Goal: Task Accomplishment & Management: Manage account settings

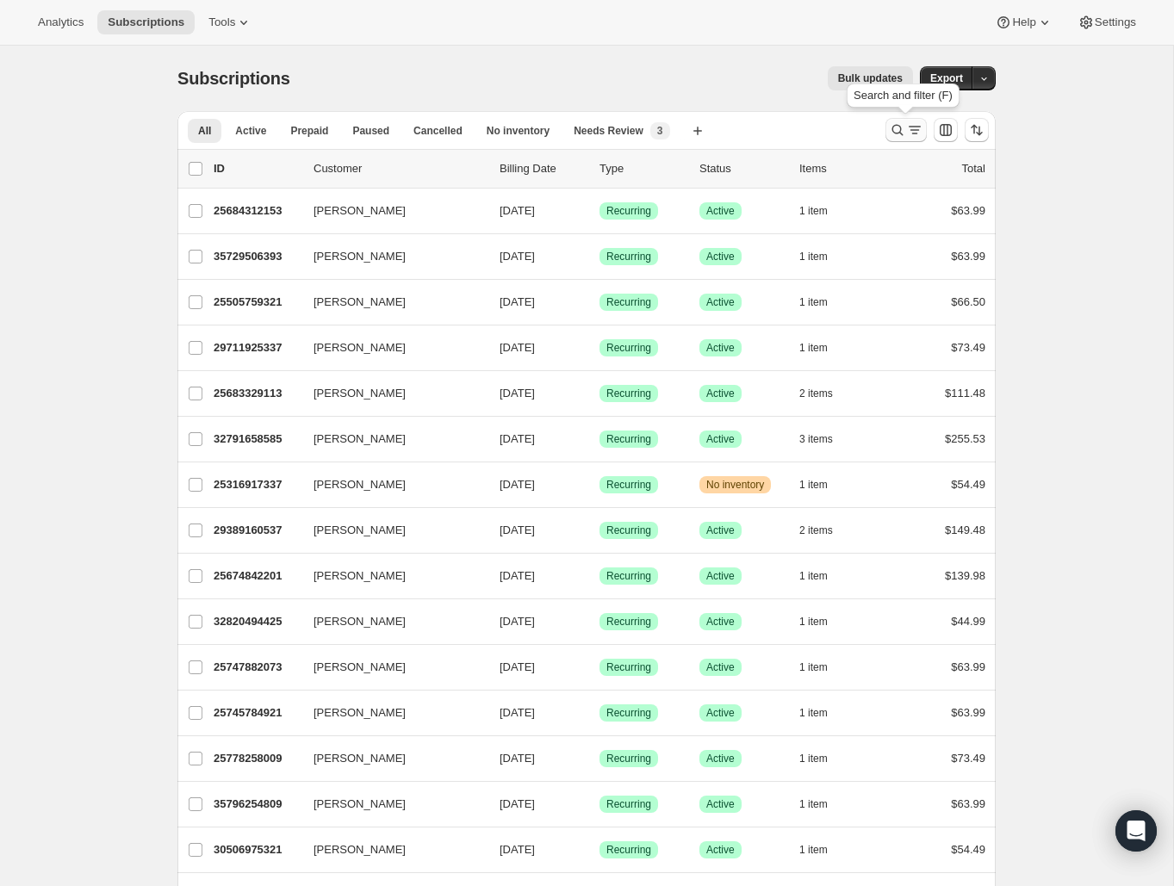
click at [893, 127] on icon "Search and filter results" at bounding box center [897, 130] width 11 height 11
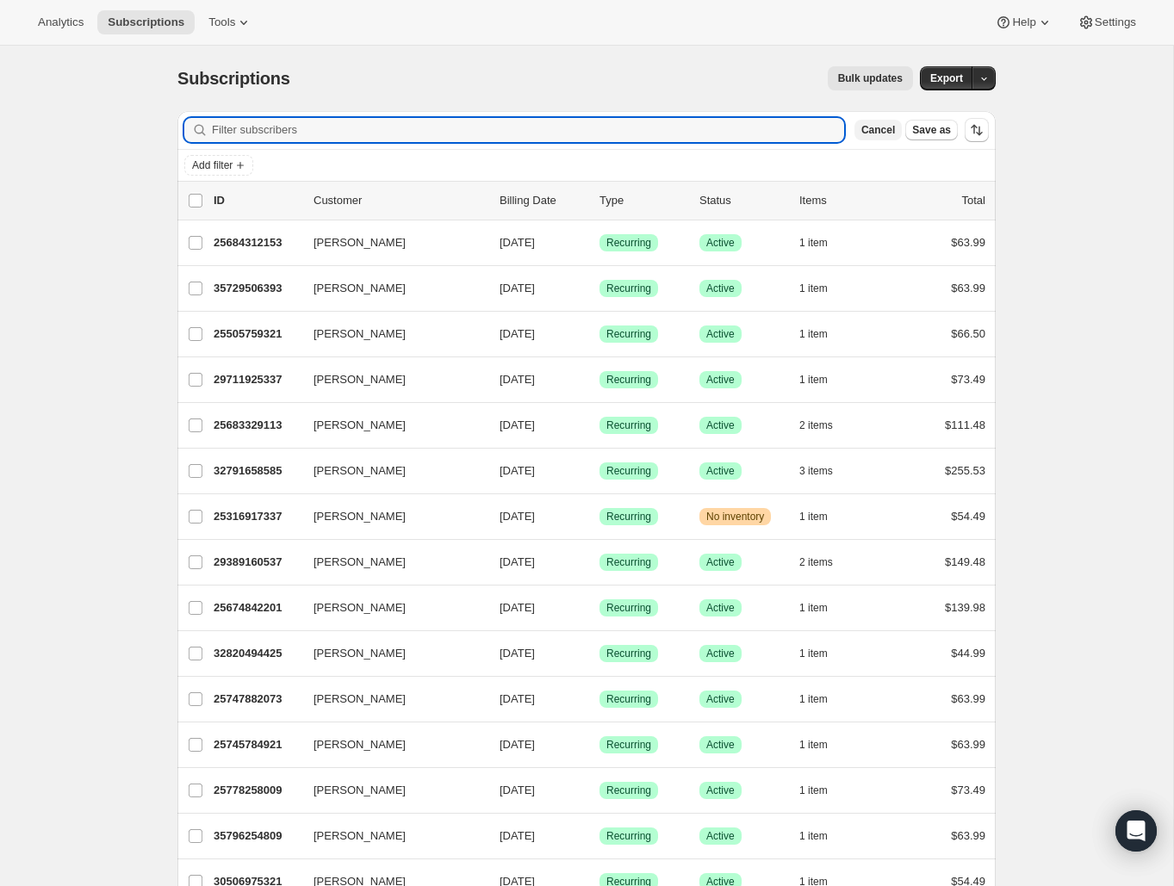
paste input "laureleastman@yahoo.com"
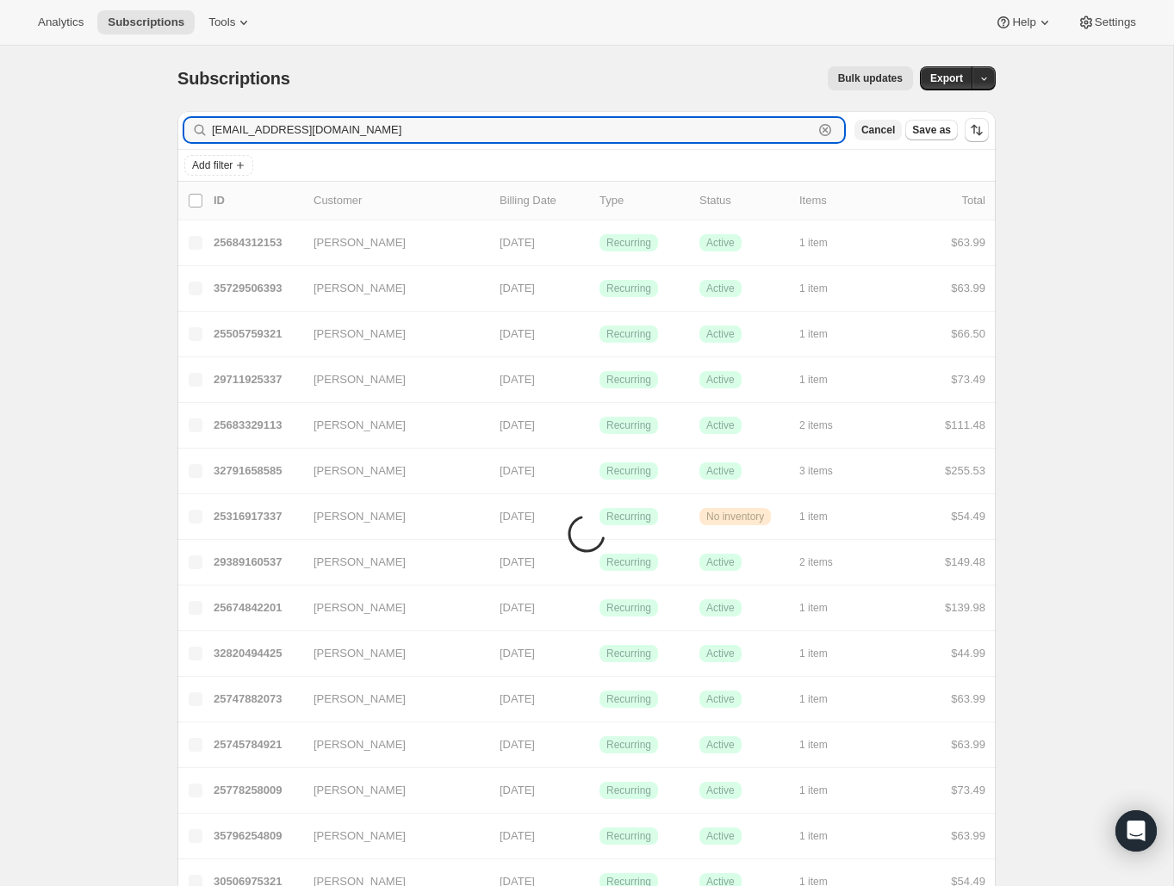
type input "laureleastman@yahoo.com"
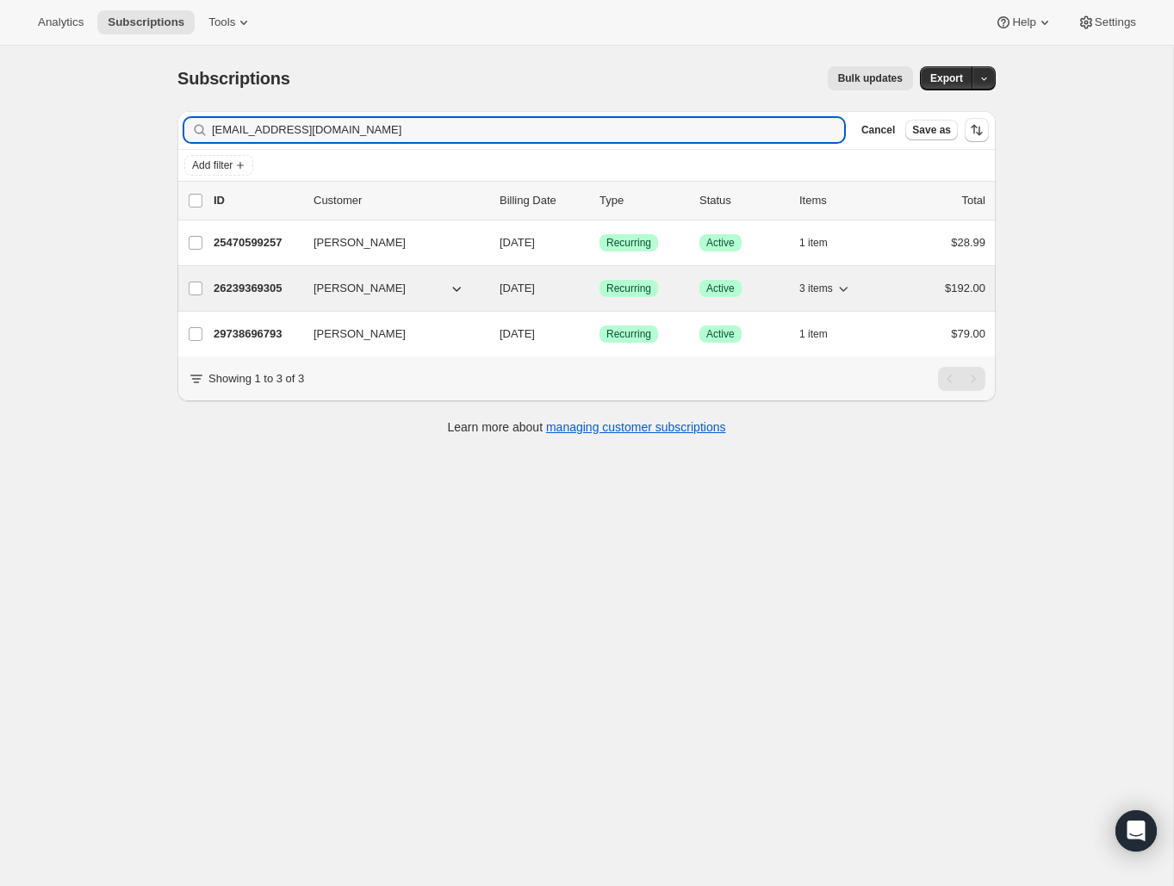
click at [265, 287] on p "26239369305" at bounding box center [257, 288] width 86 height 17
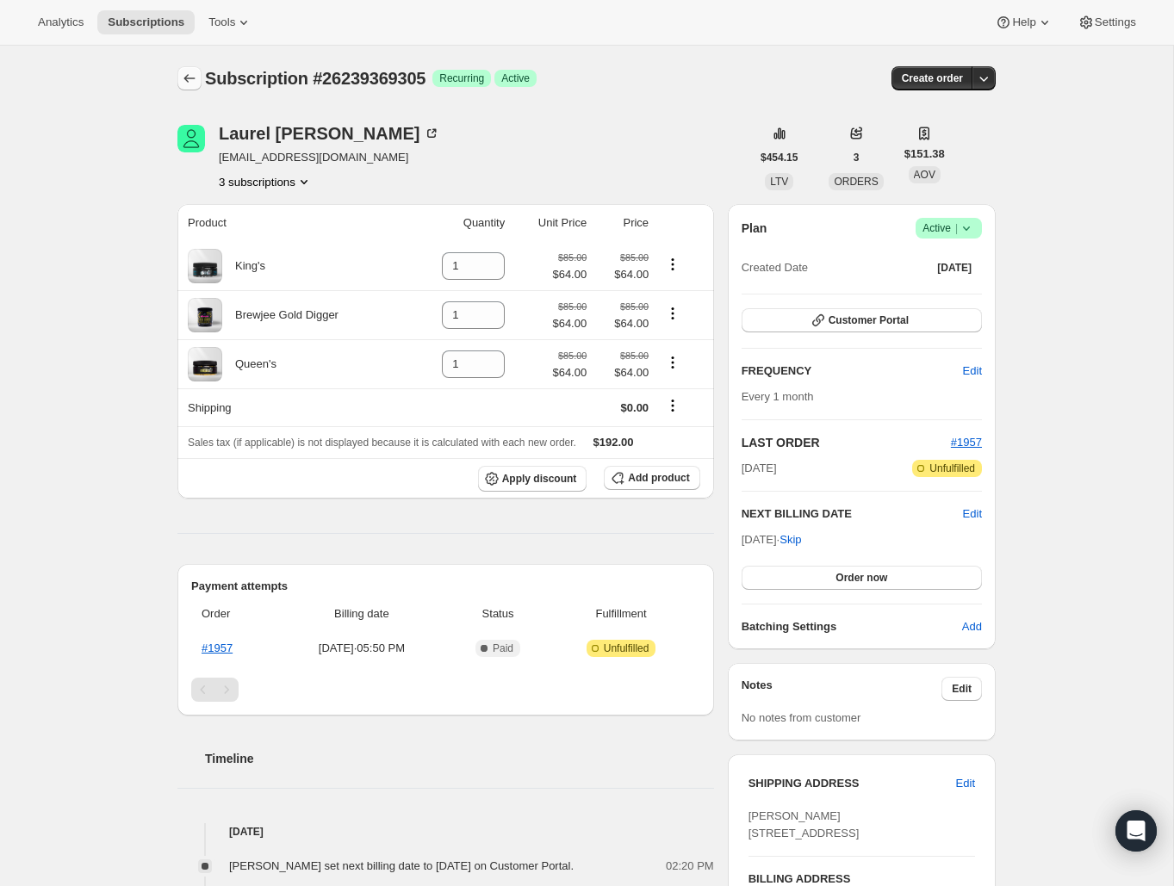
click at [184, 84] on icon "Subscriptions" at bounding box center [189, 78] width 17 height 17
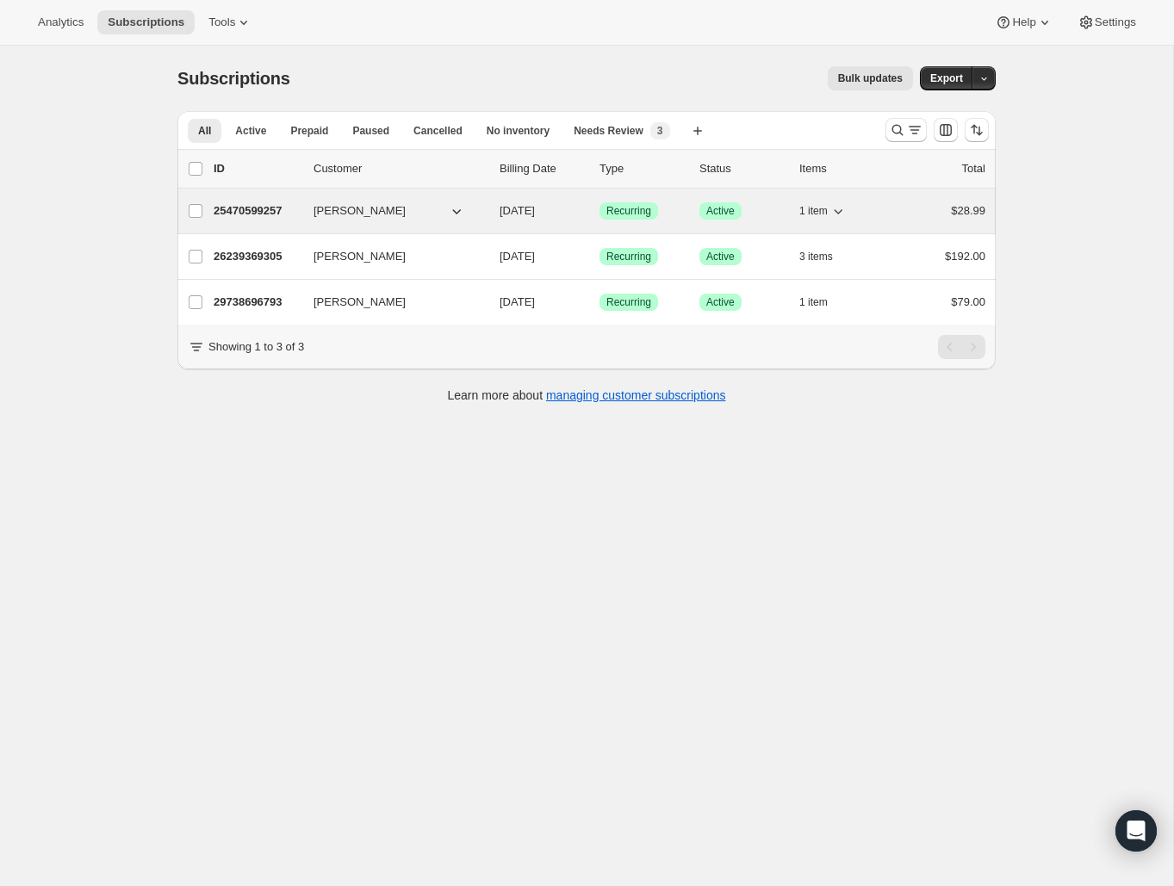
click at [255, 209] on p "25470599257" at bounding box center [257, 210] width 86 height 17
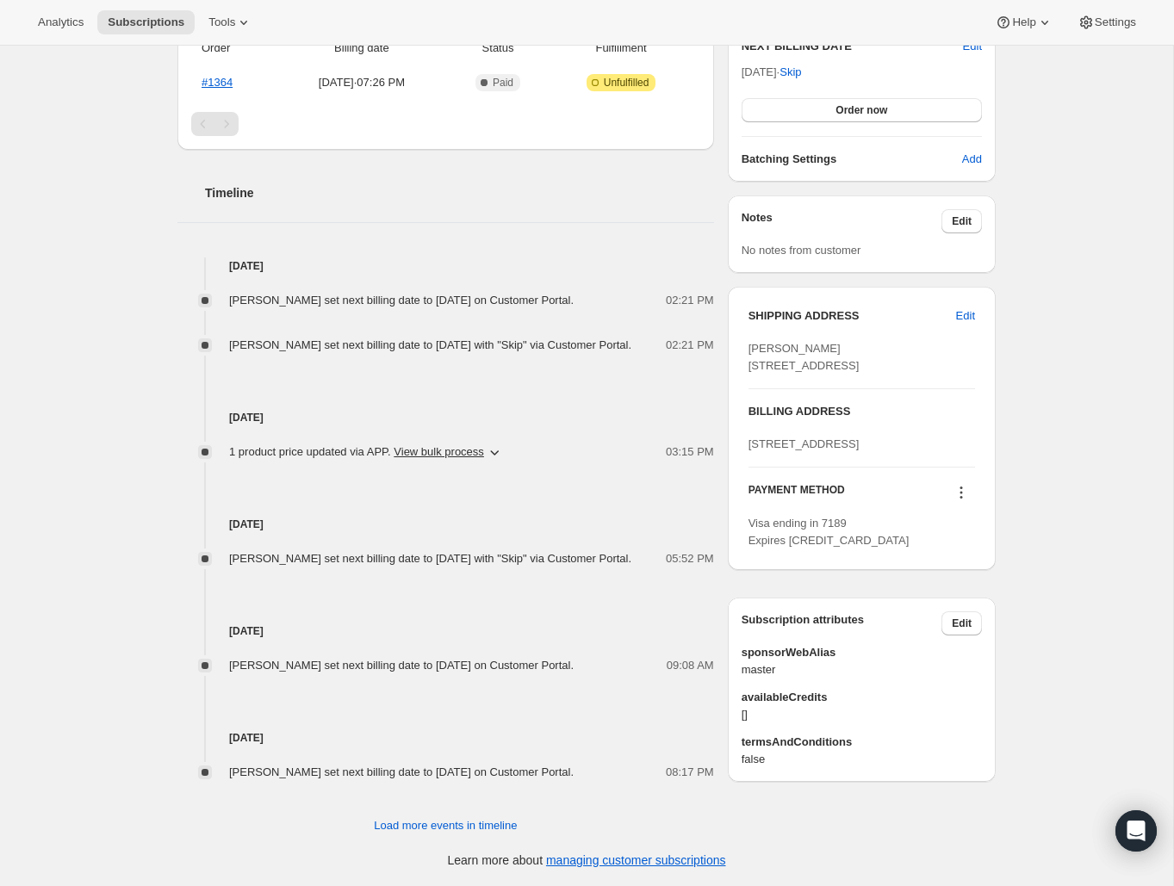
scroll to position [520, 0]
click at [962, 501] on icon at bounding box center [961, 492] width 17 height 17
click at [976, 590] on span "Send link to update card" at bounding box center [957, 596] width 121 height 13
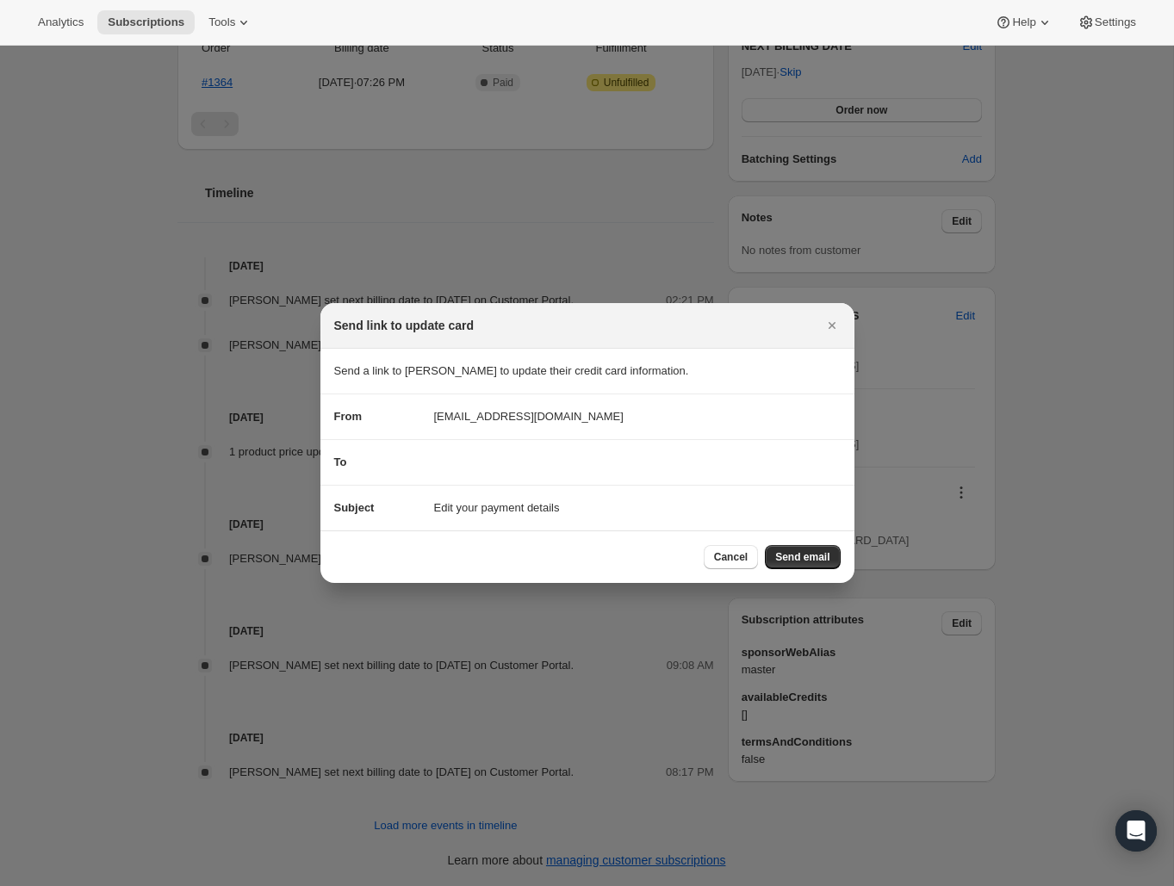
click at [811, 557] on span "Send email" at bounding box center [802, 557] width 54 height 14
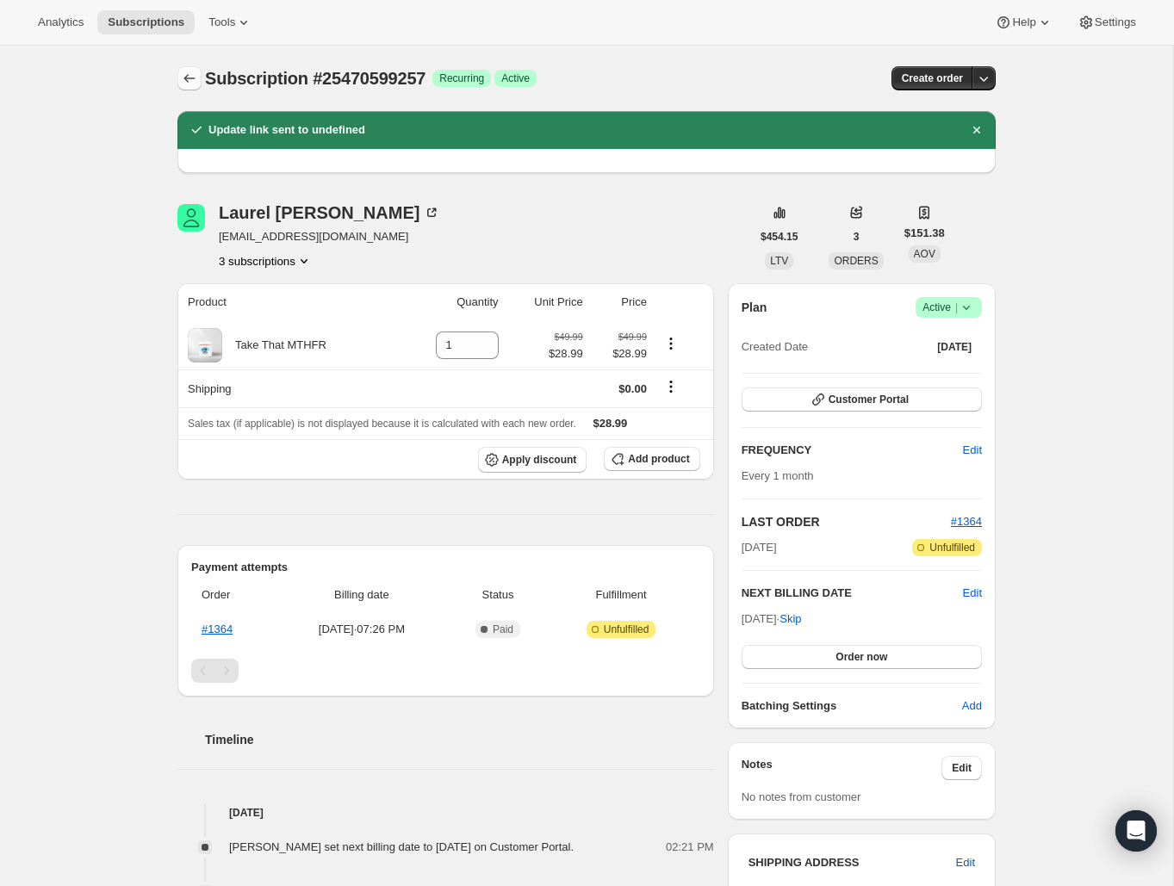
scroll to position [0, 0]
click at [187, 76] on icon "Subscriptions" at bounding box center [189, 78] width 17 height 17
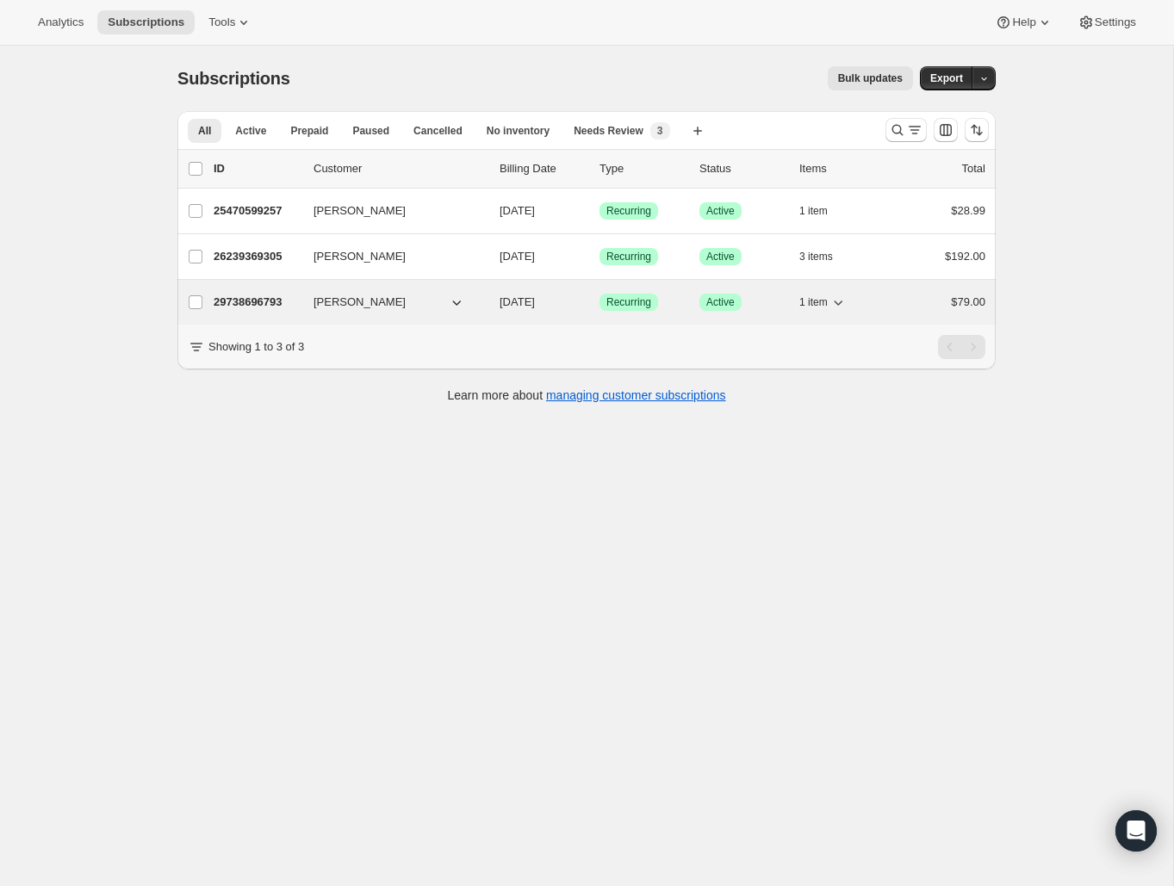
click at [253, 301] on p "29738696793" at bounding box center [257, 302] width 86 height 17
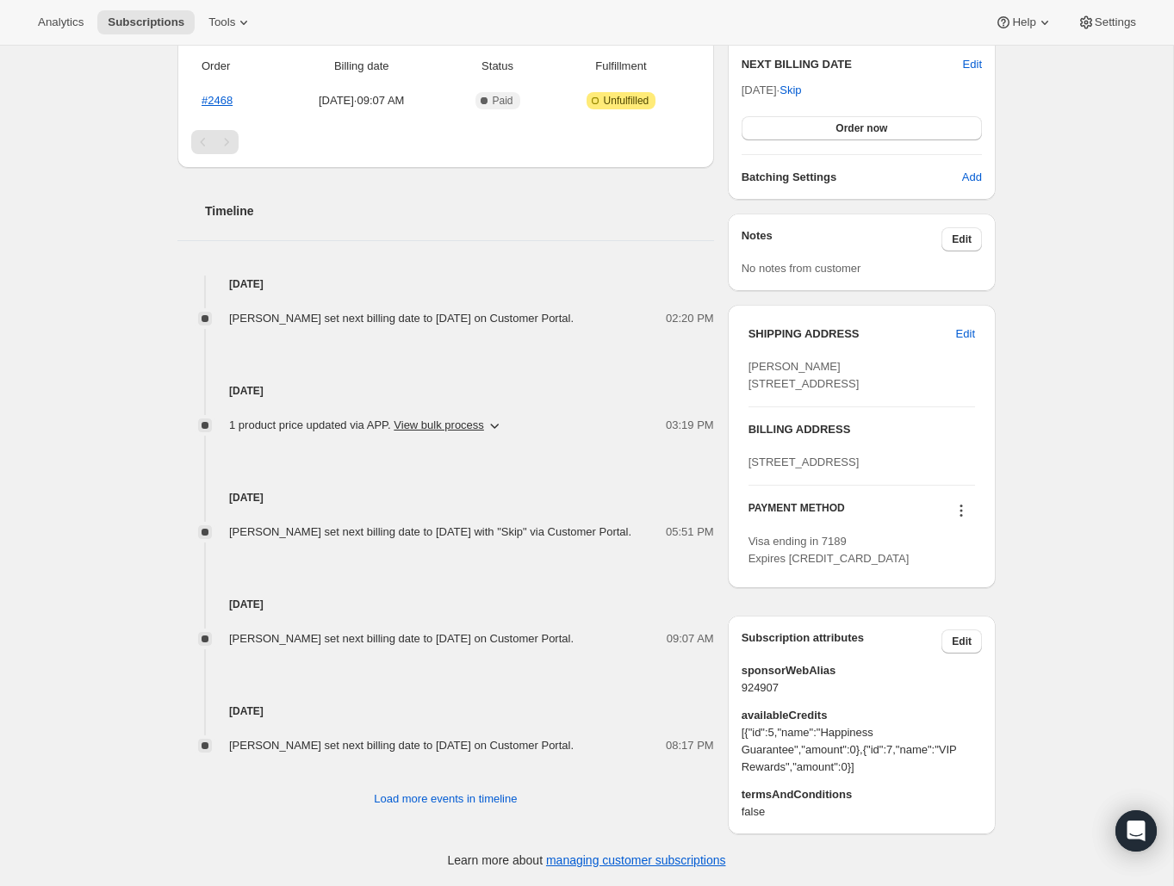
scroll to position [518, 0]
click at [963, 507] on icon at bounding box center [961, 510] width 17 height 17
click at [964, 608] on span "Send link to update card" at bounding box center [957, 614] width 121 height 13
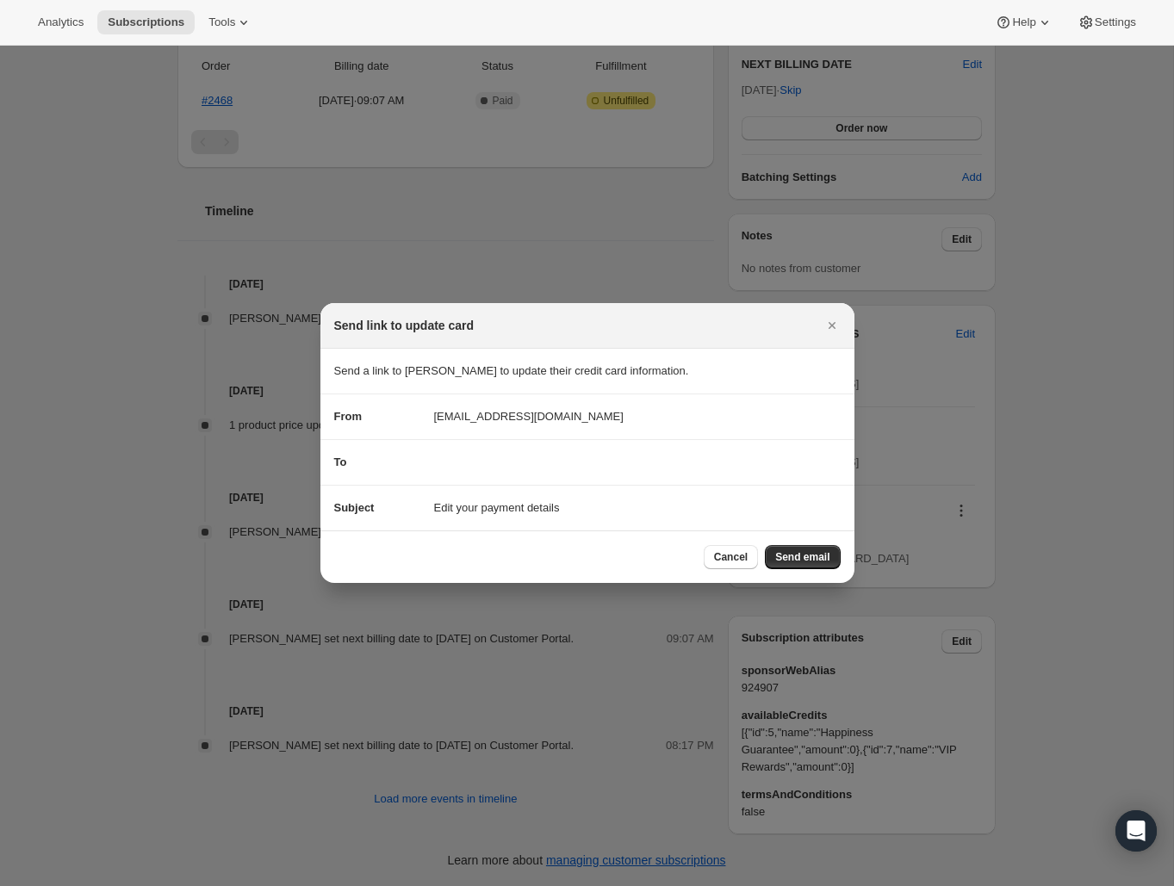
click at [830, 551] on button "Send email" at bounding box center [802, 557] width 75 height 24
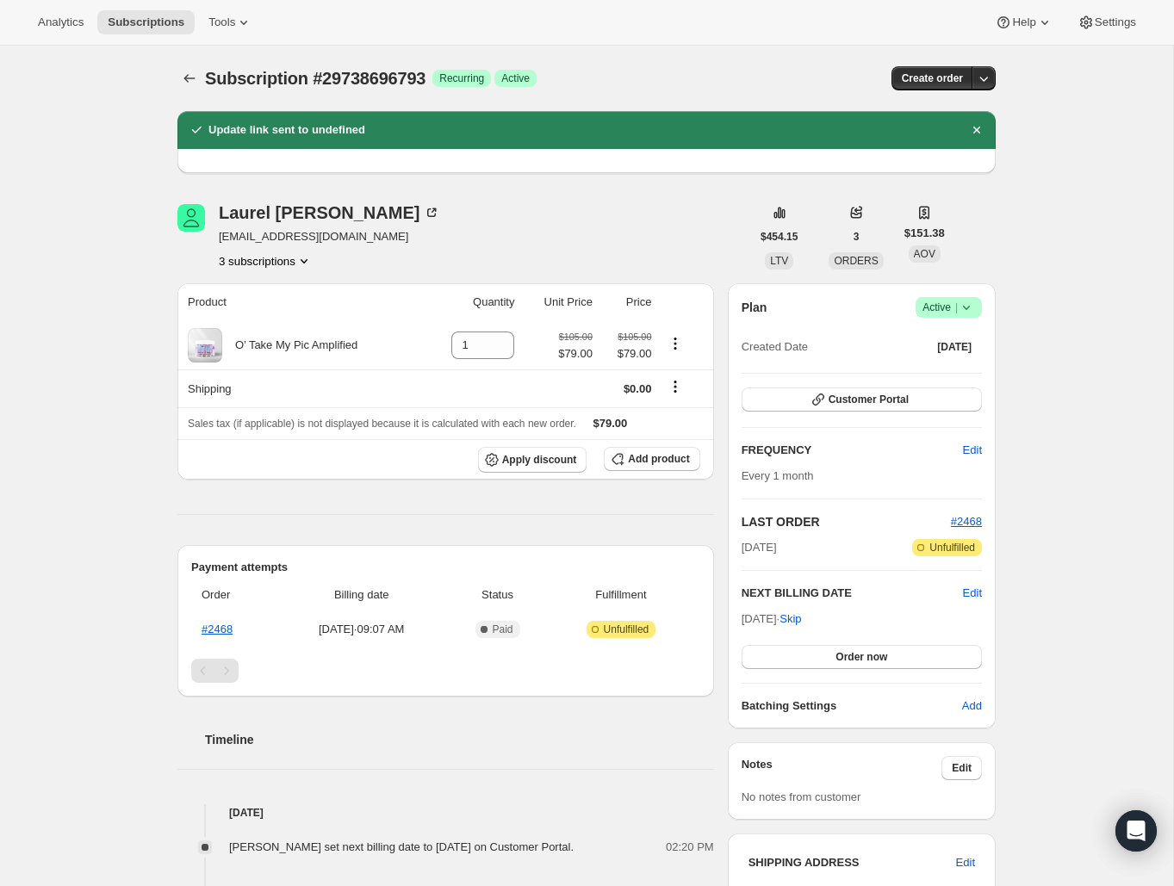
scroll to position [0, 0]
click at [195, 78] on icon "Subscriptions" at bounding box center [189, 78] width 17 height 17
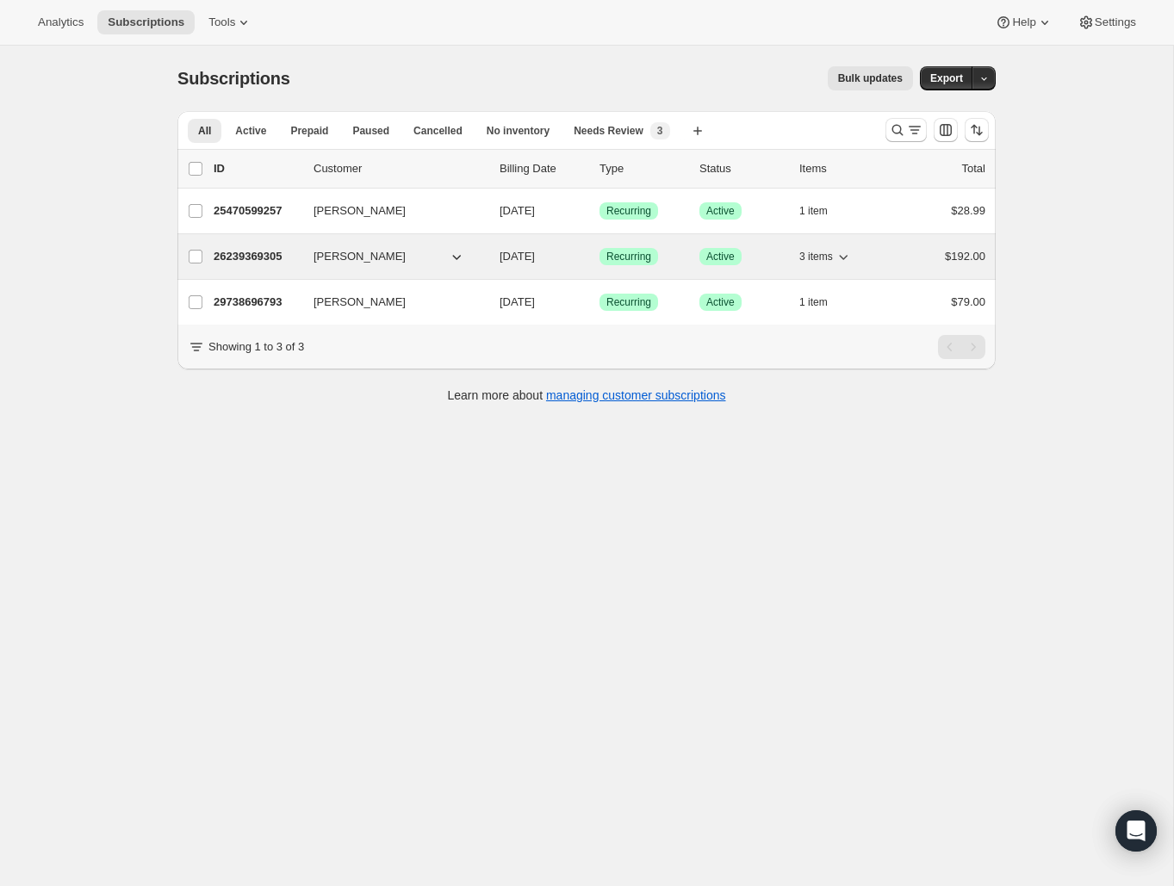
click at [283, 258] on p "26239369305" at bounding box center [257, 256] width 86 height 17
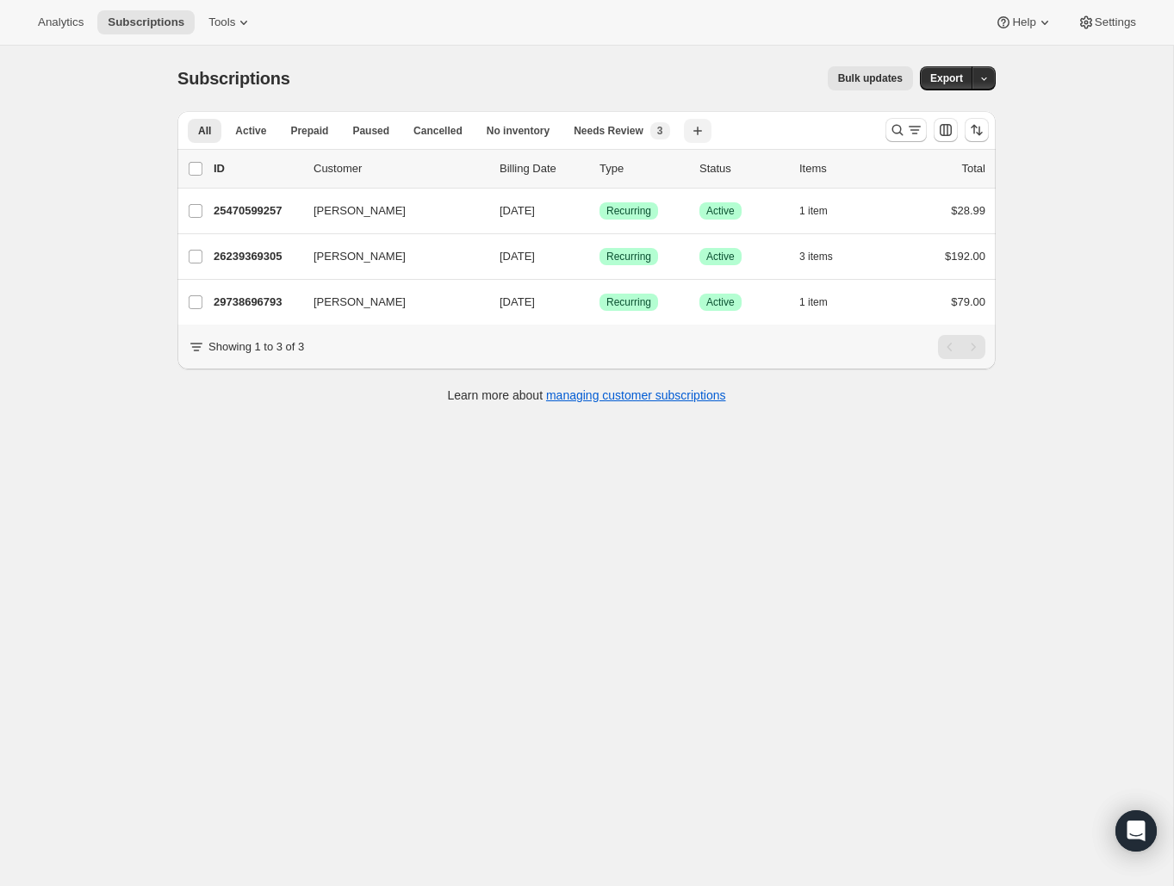
click at [693, 134] on icon "button" at bounding box center [697, 130] width 17 height 17
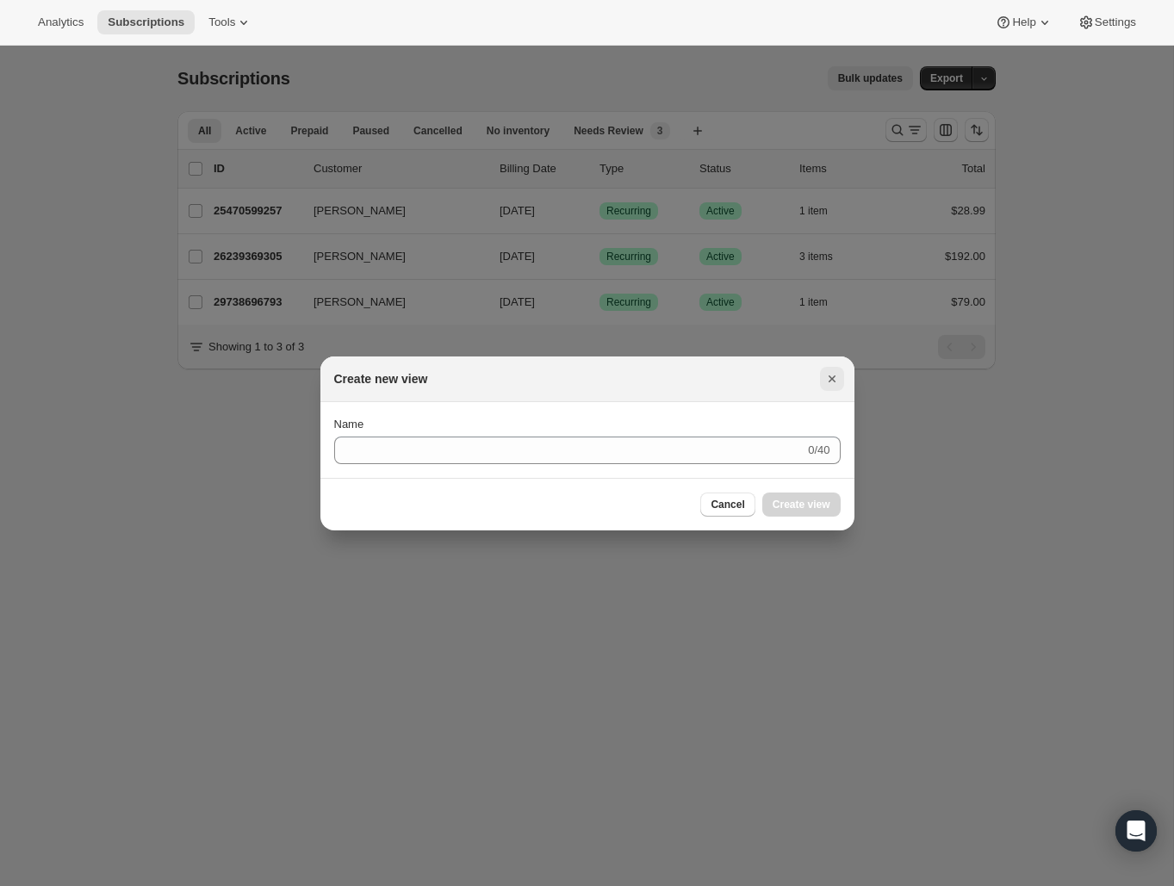
click at [830, 369] on button "Close" at bounding box center [832, 379] width 24 height 24
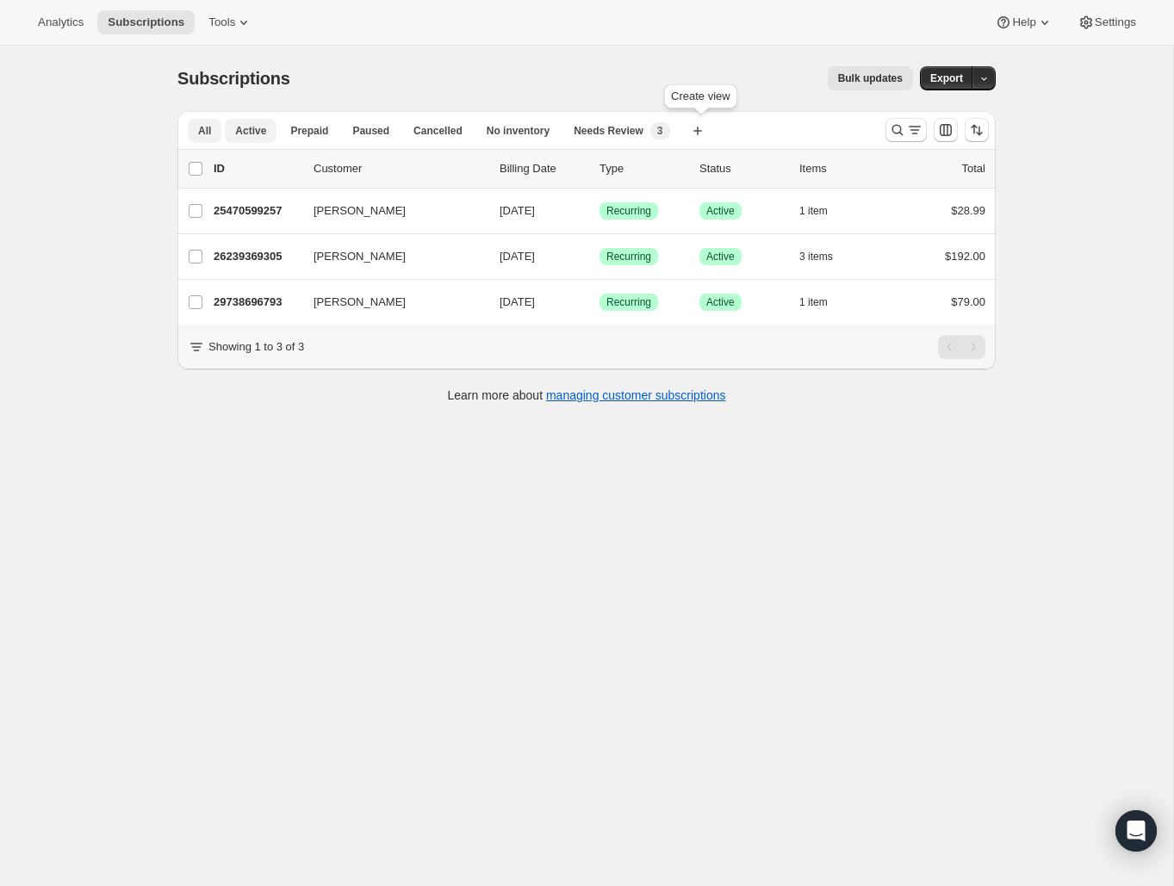
click at [258, 129] on span "Active" at bounding box center [250, 131] width 31 height 14
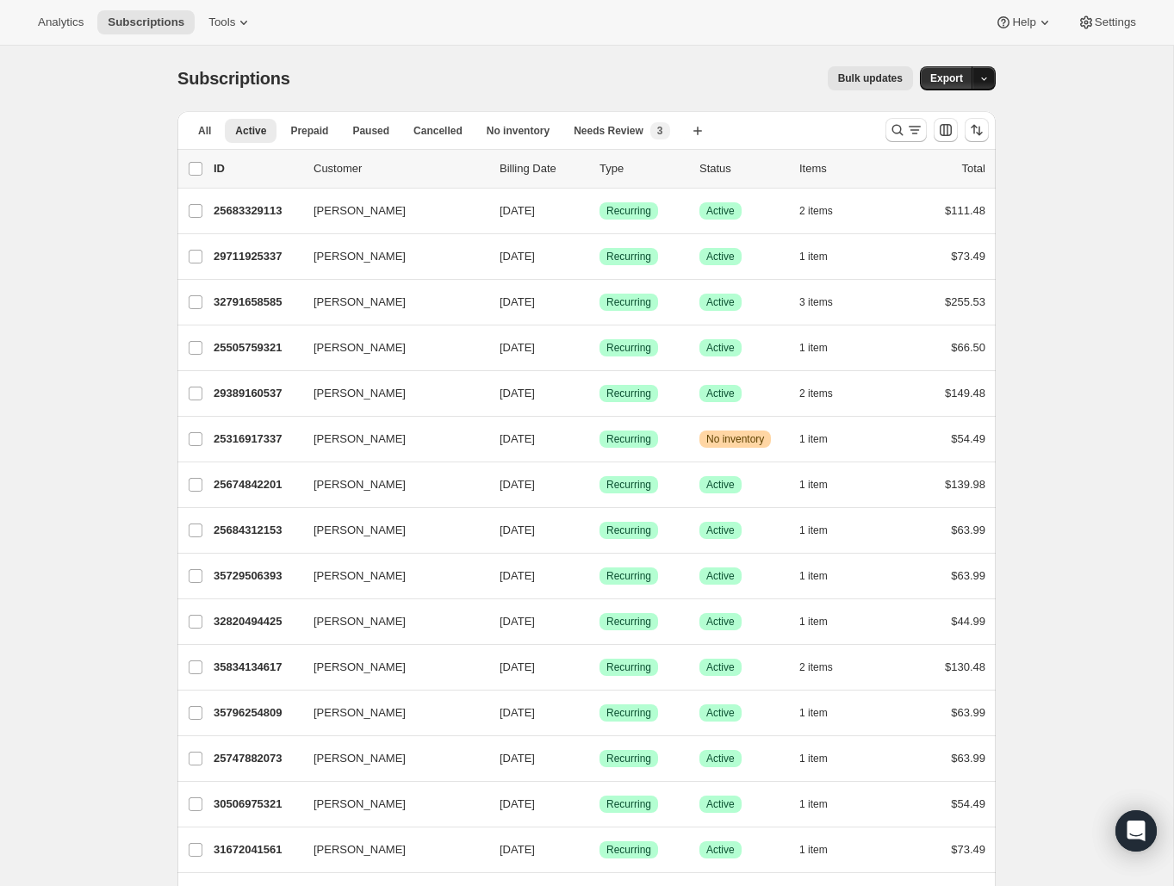
click at [978, 84] on icon "button" at bounding box center [983, 78] width 11 height 11
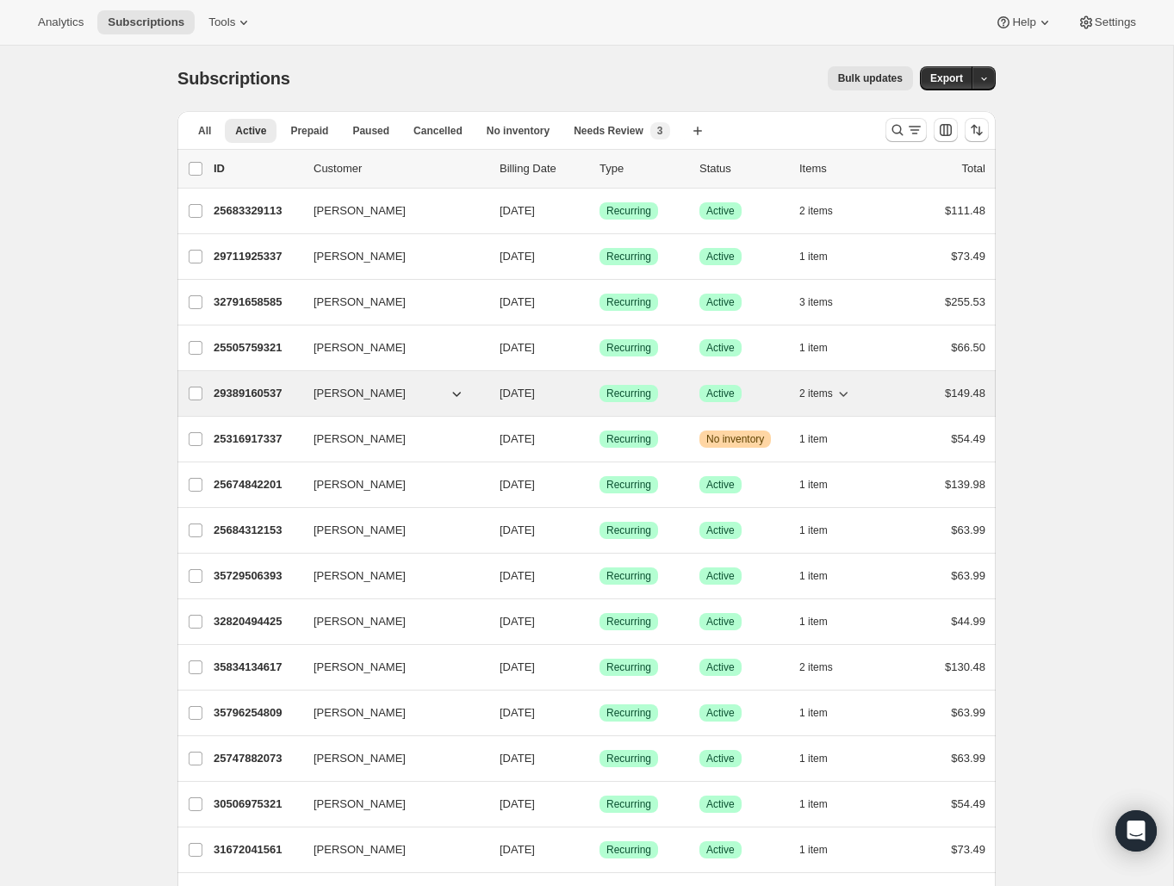
click at [681, 392] on div "Success Recurring" at bounding box center [642, 393] width 86 height 17
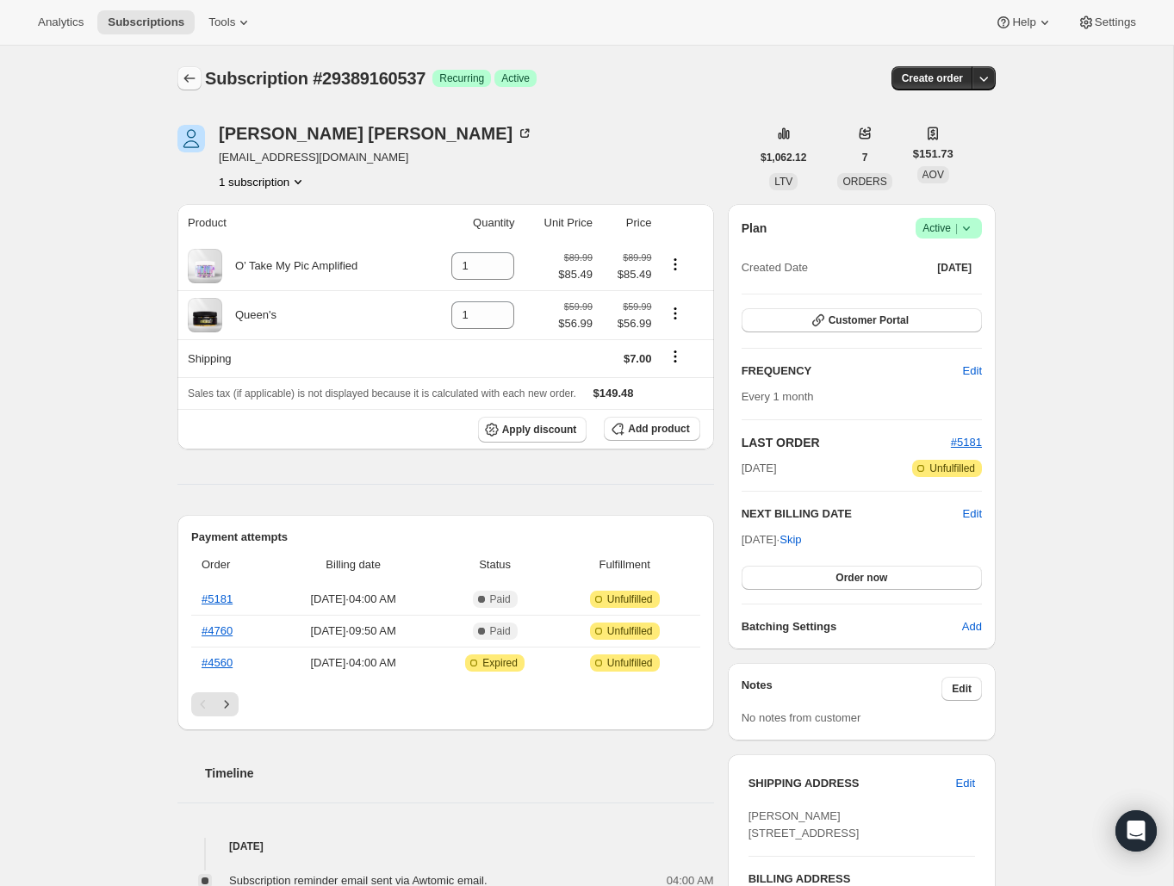
click at [190, 81] on icon "Subscriptions" at bounding box center [189, 78] width 17 height 17
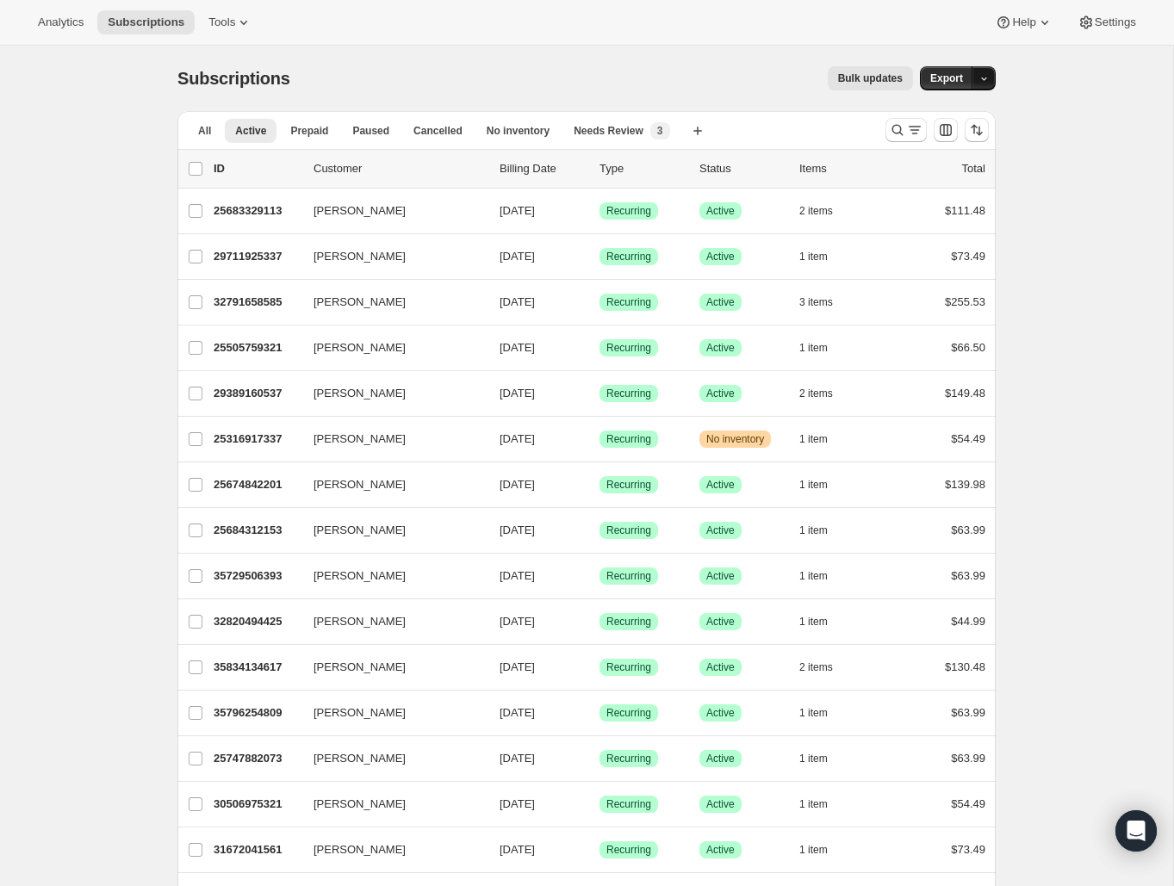
click at [981, 84] on icon "button" at bounding box center [983, 78] width 11 height 11
click at [1095, 28] on icon at bounding box center [1086, 22] width 17 height 17
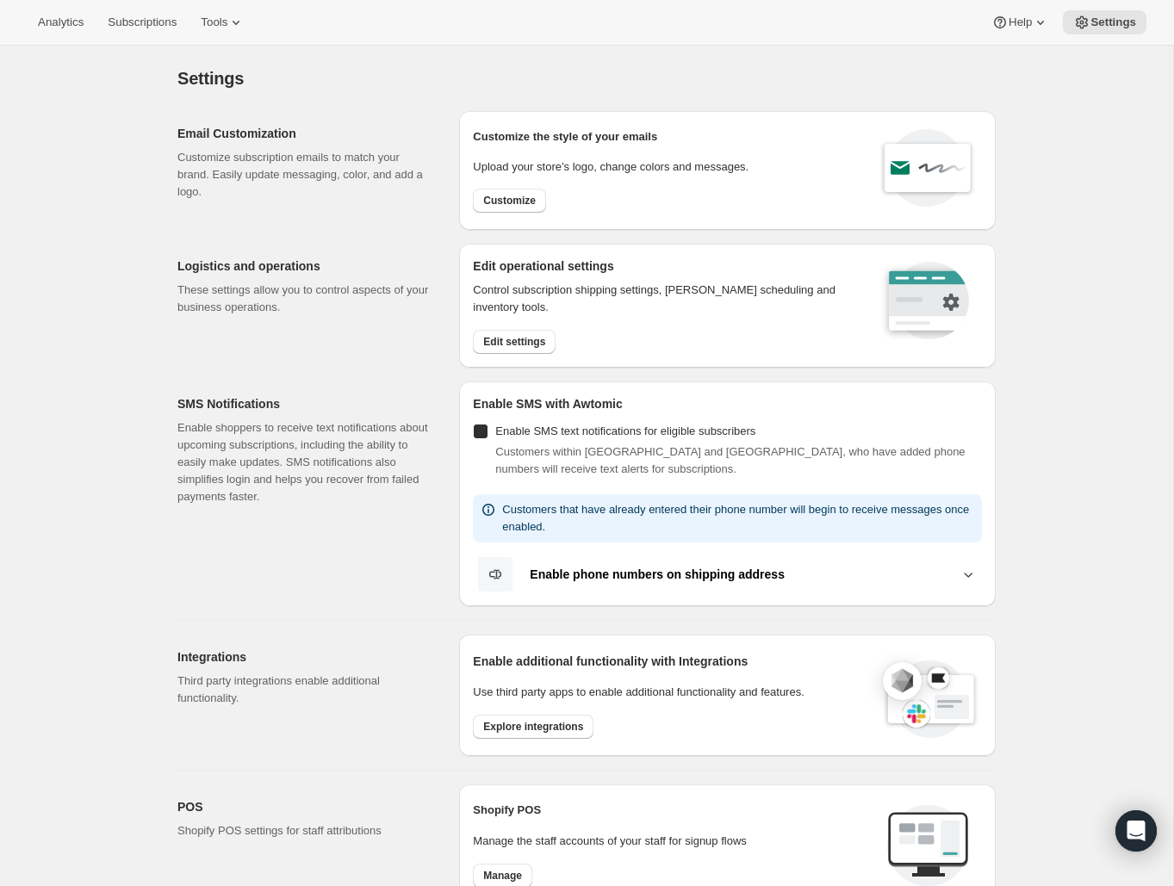
checkbox input "true"
select select "22:00"
select select "09:00"
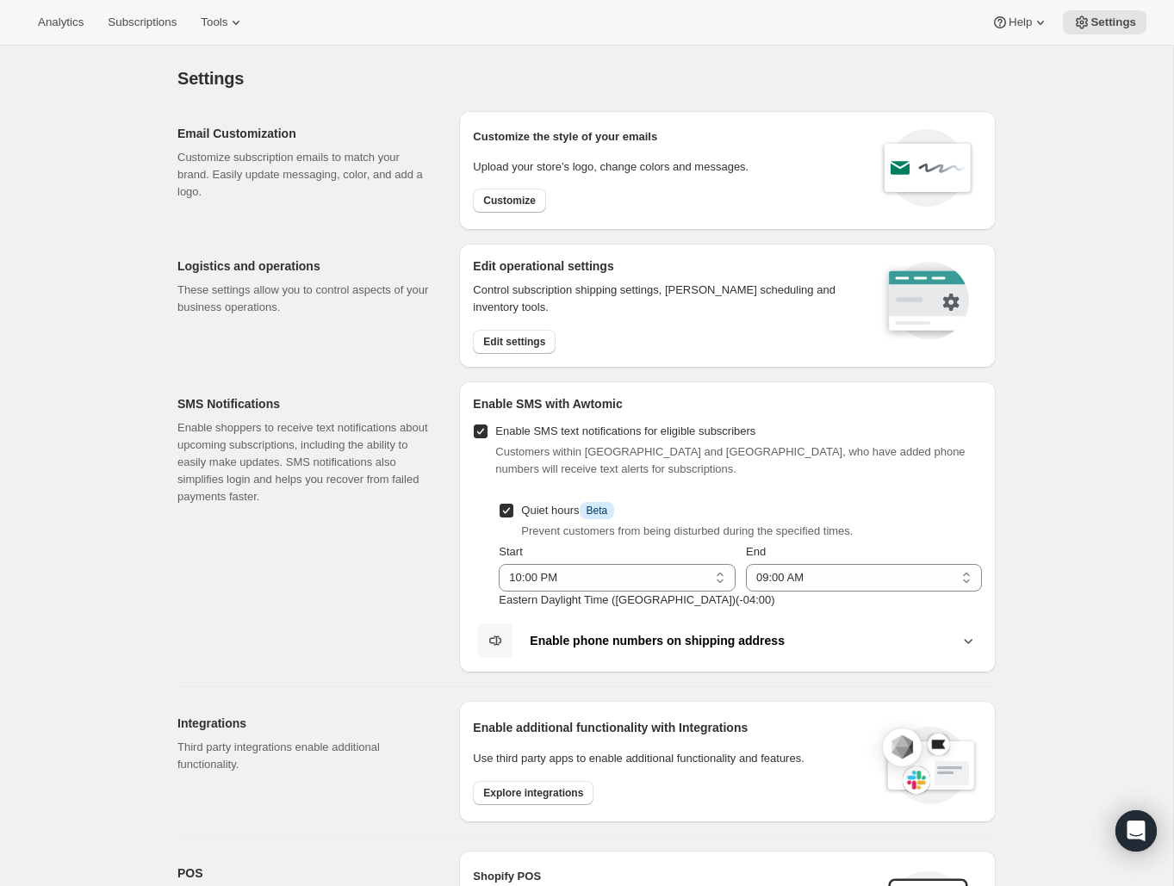
click at [1067, 236] on div "Settings. This page is ready Settings Email Customization Customize subscriptio…" at bounding box center [586, 784] width 1173 height 1477
click at [829, 53] on div "Settings. This page is ready Settings" at bounding box center [586, 78] width 818 height 65
click at [201, 23] on span "Tools" at bounding box center [214, 23] width 27 height 14
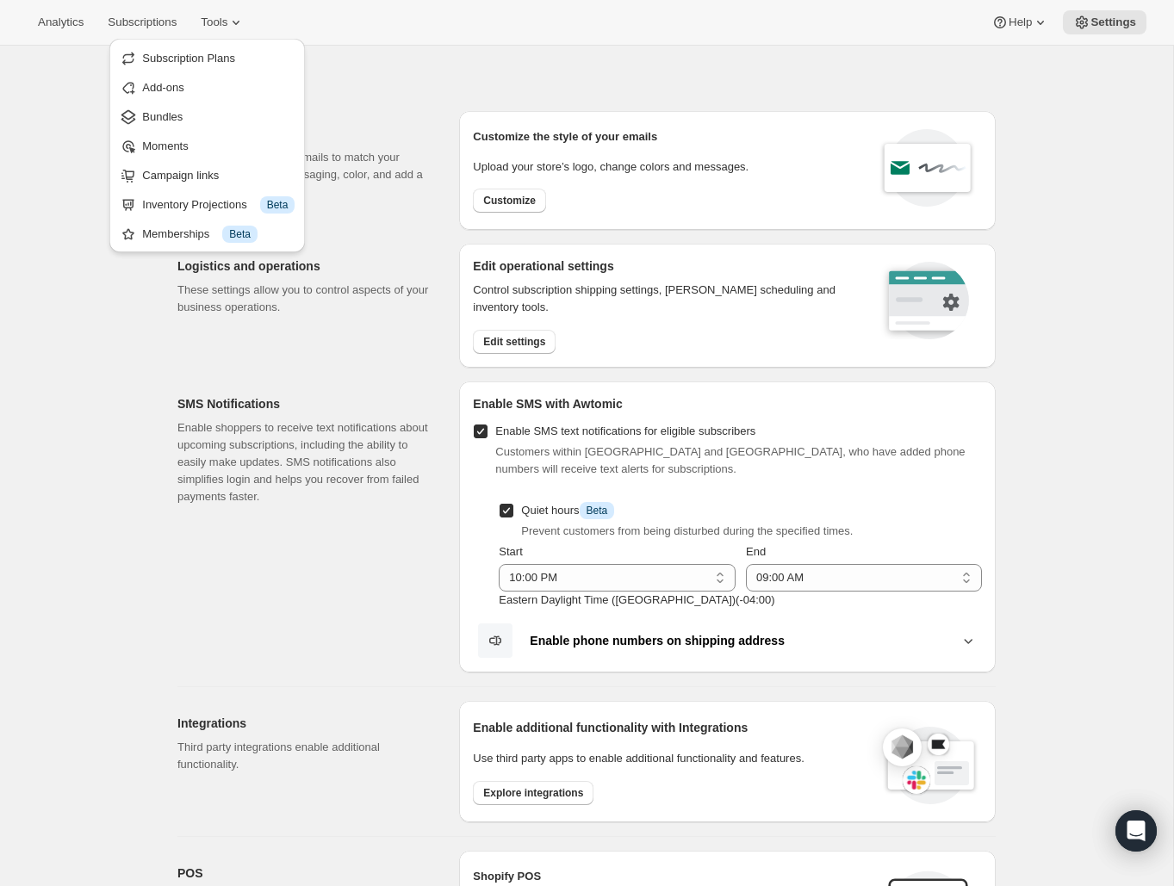
click at [124, 310] on div "Settings. This page is ready Settings Email Customization Customize subscriptio…" at bounding box center [586, 784] width 1173 height 1477
